Goal: Navigation & Orientation: Understand site structure

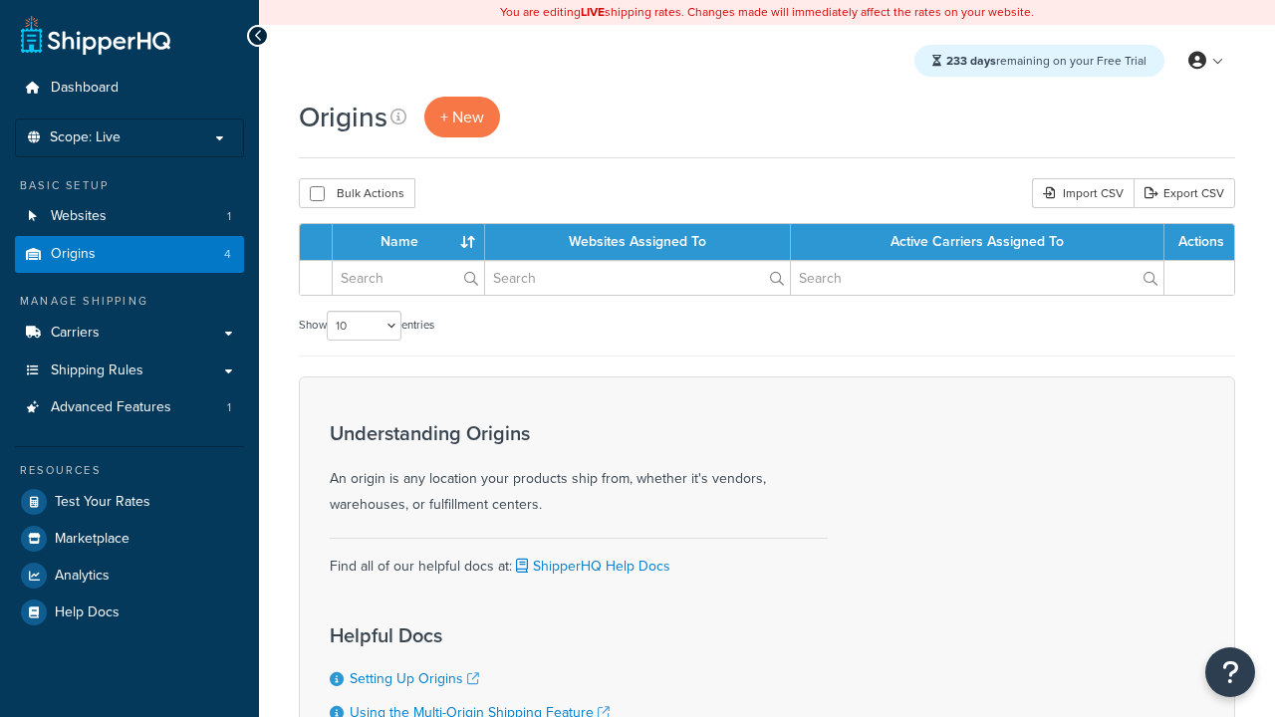
click at [409, 243] on th "Name" at bounding box center [409, 242] width 152 height 36
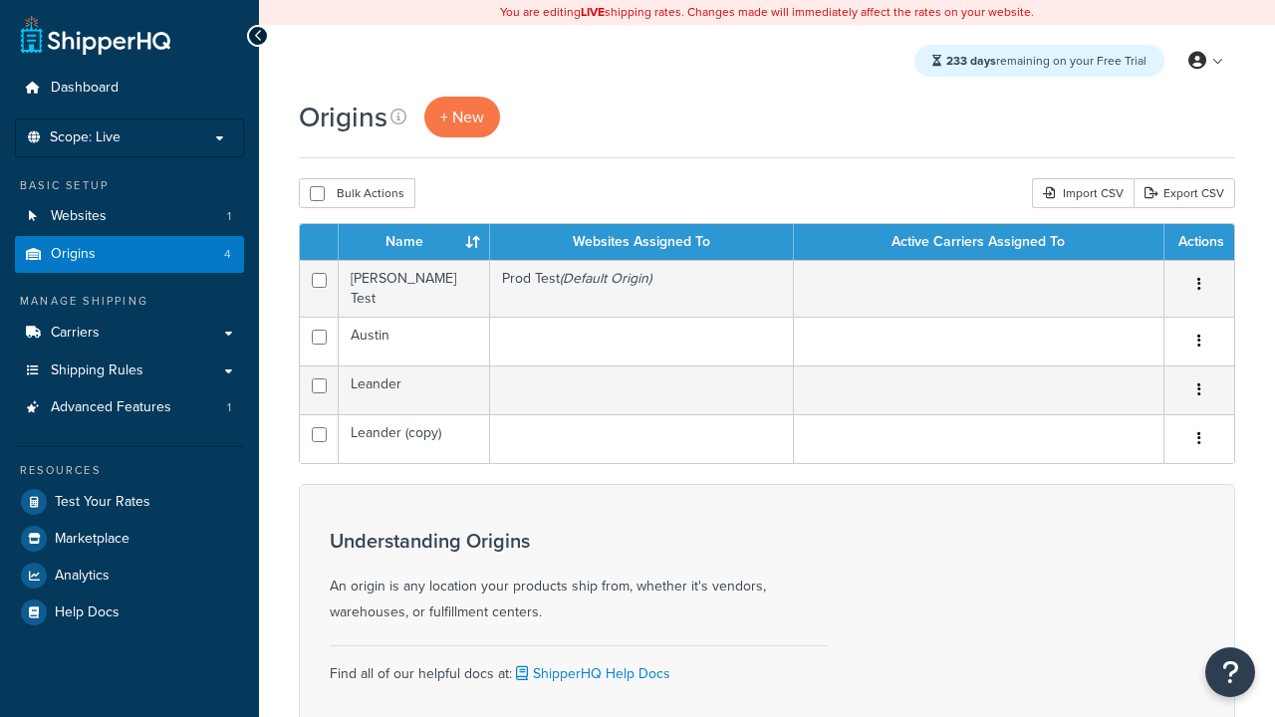
click at [414, 243] on th "Name" at bounding box center [414, 242] width 151 height 36
click at [642, 243] on th "Websites Assigned To" at bounding box center [642, 242] width 304 height 36
click at [979, 243] on th "Active Carriers Assigned To" at bounding box center [979, 242] width 371 height 36
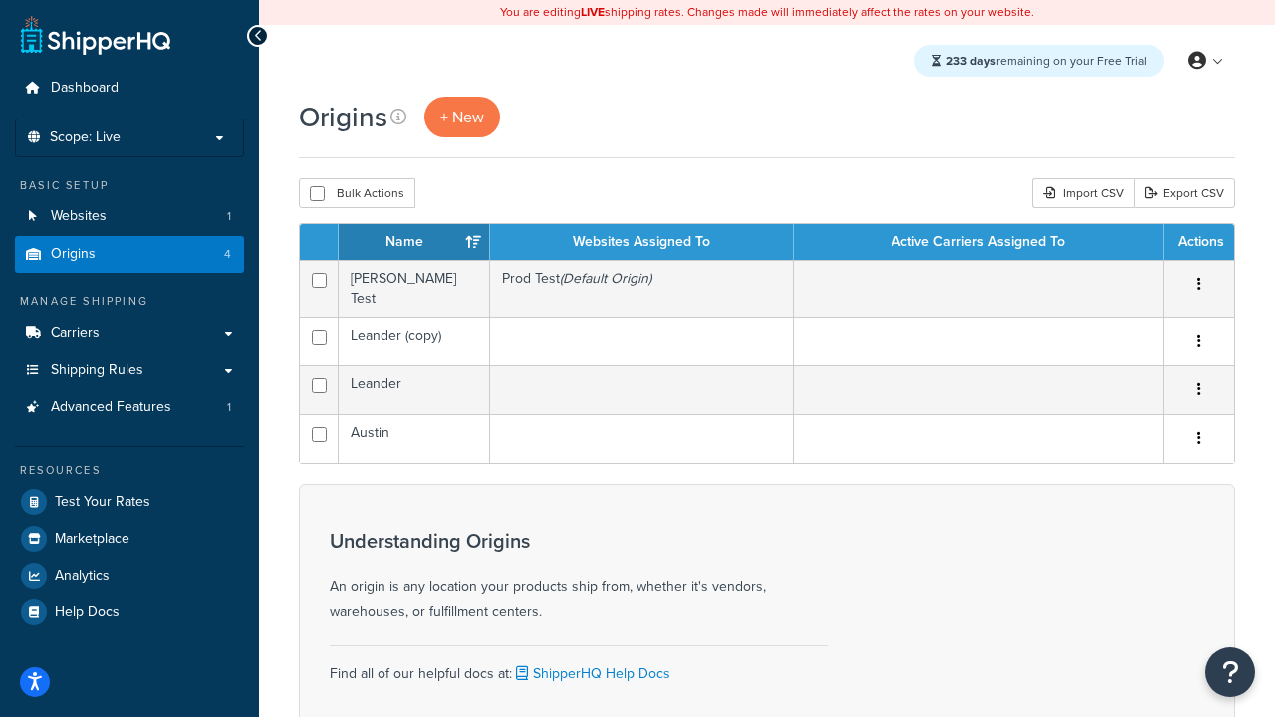
click at [1199, 243] on th "Actions" at bounding box center [1200, 242] width 70 height 36
click at [399, 117] on icon at bounding box center [399, 117] width 16 height 16
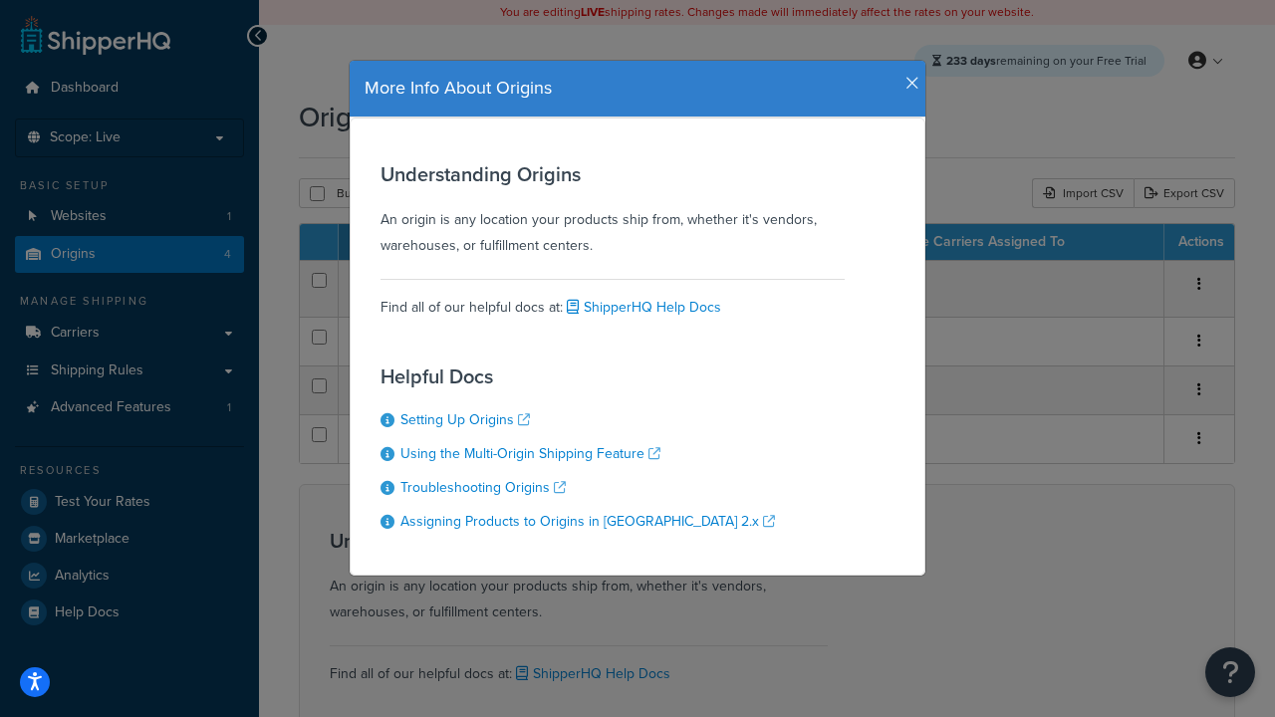
click at [908, 76] on icon "button" at bounding box center [913, 84] width 14 height 18
